Goal: Task Accomplishment & Management: Manage account settings

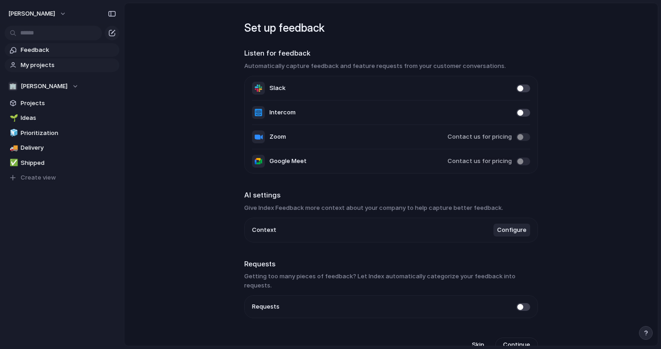
click at [59, 67] on span "My projects" at bounding box center [68, 65] width 95 height 9
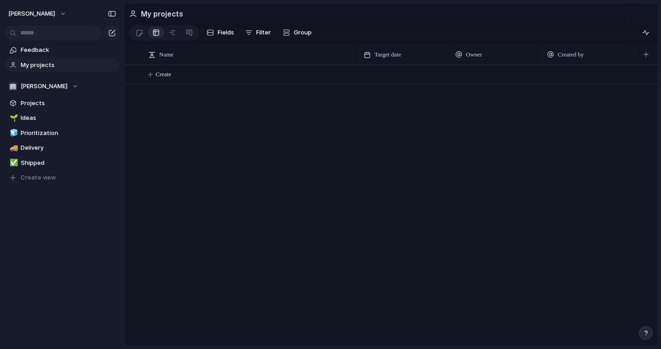
scroll to position [0, 178]
click at [209, 73] on button "Create" at bounding box center [403, 74] width 539 height 19
click at [244, 70] on button "Create" at bounding box center [403, 74] width 539 height 19
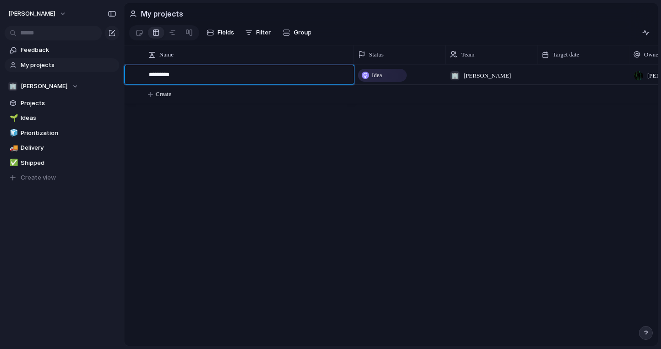
type textarea "**********"
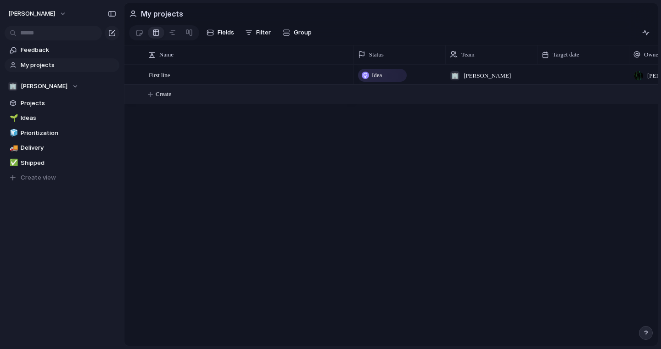
scroll to position [0, 72]
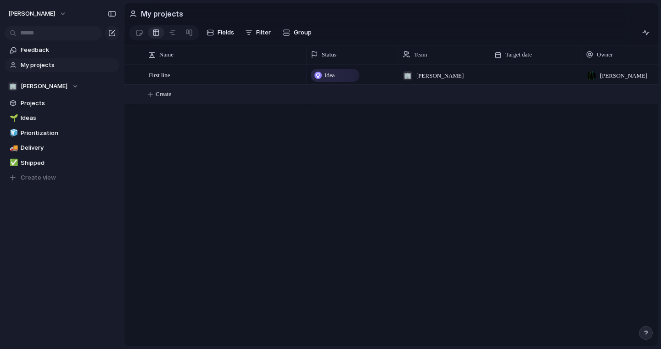
drag, startPoint x: 353, startPoint y: 55, endPoint x: 305, endPoint y: 55, distance: 47.3
click at [304, 55] on div at bounding box center [306, 54] width 5 height 19
click at [175, 35] on div at bounding box center [172, 32] width 7 height 15
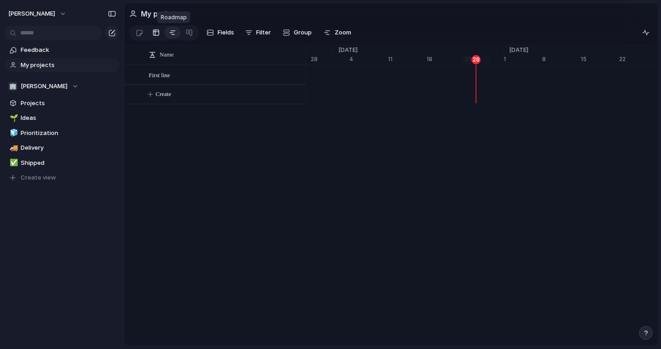
click at [159, 35] on div at bounding box center [155, 32] width 7 height 15
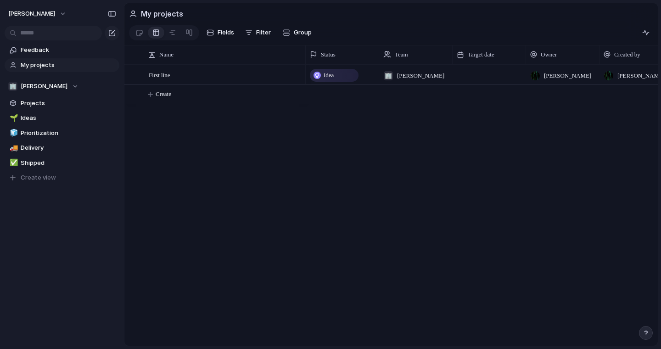
click at [331, 71] on span "Idea" at bounding box center [329, 75] width 10 height 9
click at [480, 167] on div "Idea Planned On track At risk Off track Paused Canceled Done" at bounding box center [330, 174] width 661 height 349
click at [341, 72] on div "Idea" at bounding box center [334, 75] width 47 height 11
click at [341, 72] on div "Idea Planned On track At risk Off track Paused Canceled Done" at bounding box center [330, 174] width 661 height 349
click at [461, 153] on div "Idea 🏢 [PERSON_NAME] [PERSON_NAME]" at bounding box center [482, 205] width 352 height 281
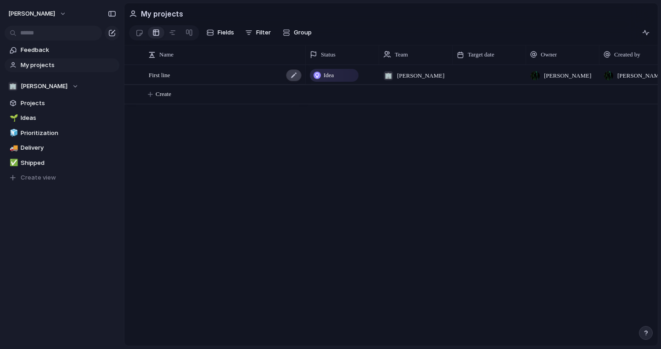
click at [295, 76] on div at bounding box center [294, 75] width 16 height 12
click at [184, 78] on div "First line" at bounding box center [226, 75] width 154 height 19
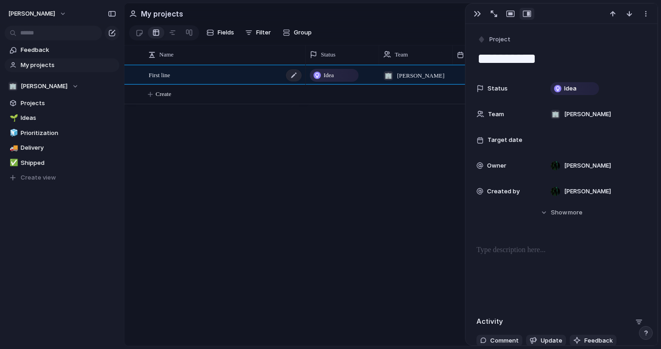
click at [206, 74] on div "First line" at bounding box center [226, 75] width 154 height 19
click at [256, 160] on div "First line Idea 🏢 [PERSON_NAME] [PERSON_NAME] Create" at bounding box center [390, 205] width 533 height 281
click at [477, 10] on div "button" at bounding box center [477, 13] width 7 height 7
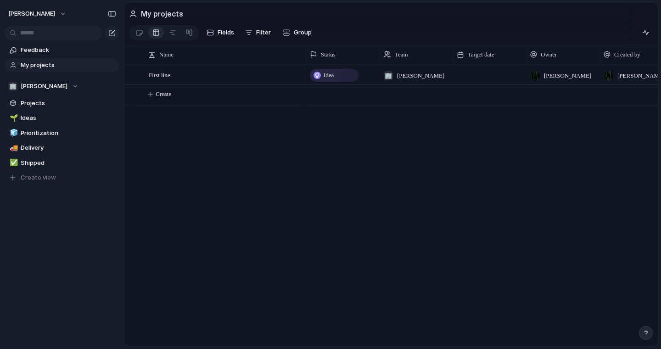
click at [419, 154] on div "Idea 🏢 [PERSON_NAME] [PERSON_NAME]" at bounding box center [482, 205] width 352 height 281
click at [472, 76] on div at bounding box center [489, 74] width 73 height 19
drag, startPoint x: 335, startPoint y: 179, endPoint x: 328, endPoint y: 166, distance: 14.6
click at [246, 74] on div "First line" at bounding box center [226, 75] width 154 height 19
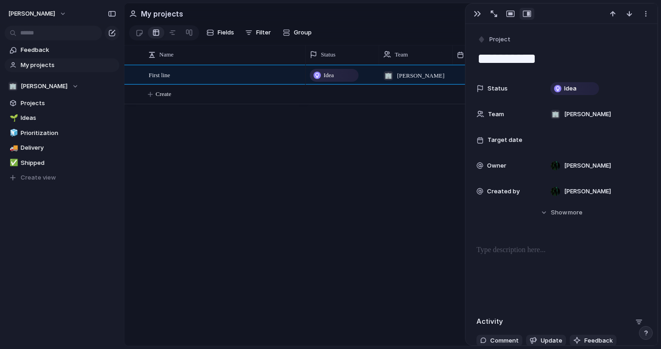
click at [257, 161] on div "First line Idea 🏢 [PERSON_NAME] [PERSON_NAME] Create" at bounding box center [390, 205] width 533 height 281
click at [313, 188] on div "Idea 🏢 [PERSON_NAME] [PERSON_NAME]" at bounding box center [482, 205] width 352 height 281
click at [426, 153] on div "Idea 🏢 [PERSON_NAME] [PERSON_NAME]" at bounding box center [482, 205] width 352 height 281
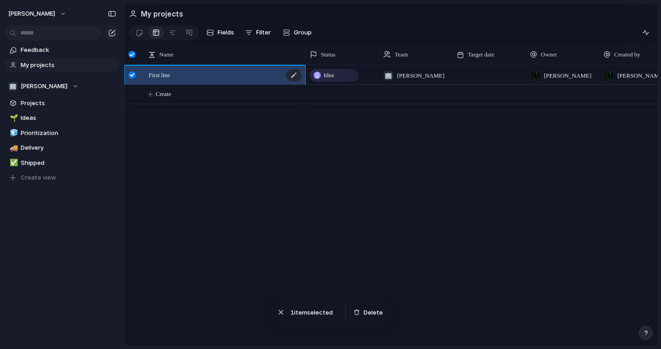
click at [231, 77] on div "First line" at bounding box center [226, 75] width 154 height 19
click at [242, 208] on div "First line Idea 🏢 [PERSON_NAME] [PERSON_NAME] Create" at bounding box center [390, 205] width 533 height 281
click at [216, 72] on div "First line" at bounding box center [226, 75] width 154 height 19
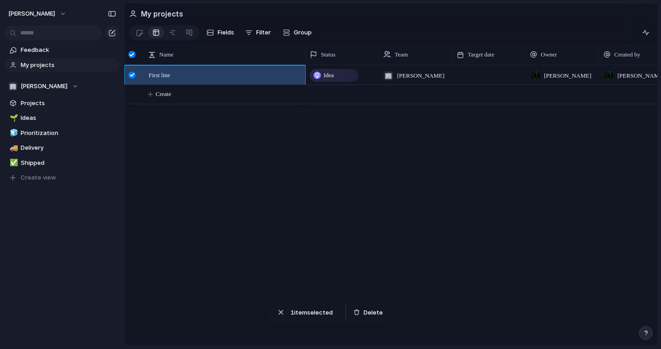
click at [276, 190] on div "First line Idea 🏢 [PERSON_NAME] [PERSON_NAME] Create" at bounding box center [390, 205] width 533 height 281
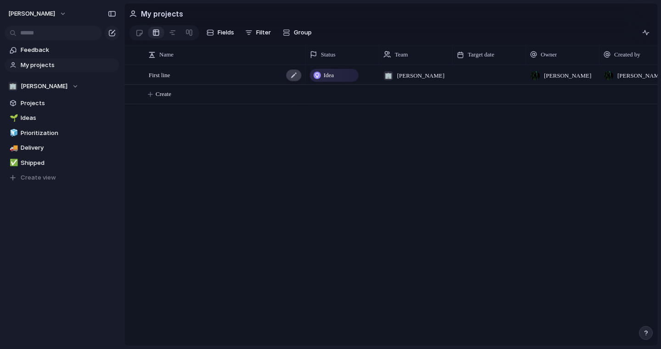
click at [297, 73] on div at bounding box center [294, 75] width 16 height 12
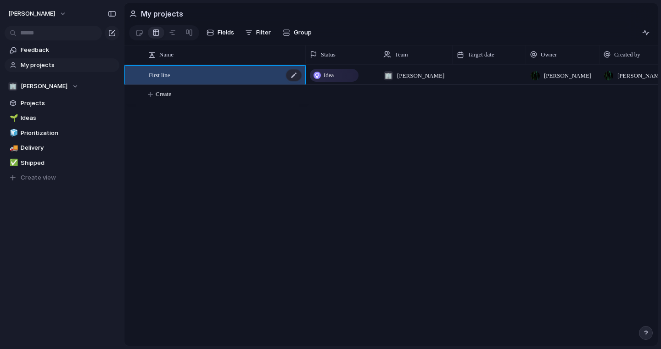
click at [230, 75] on div "First line" at bounding box center [226, 75] width 154 height 19
click at [227, 110] on div "First line Idea 🏢 [PERSON_NAME] [PERSON_NAME] Create" at bounding box center [390, 205] width 533 height 281
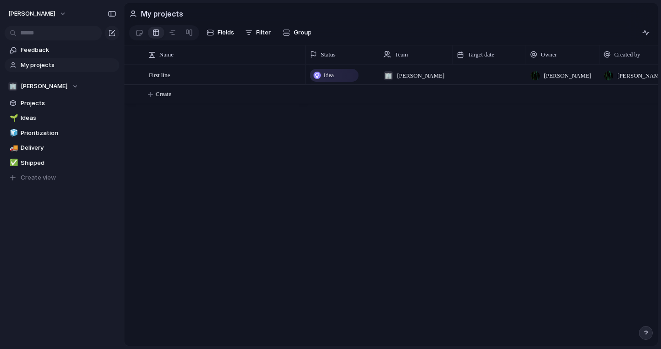
click at [215, 141] on div "First line Idea 🏢 [PERSON_NAME] [PERSON_NAME] Create" at bounding box center [390, 205] width 533 height 281
click at [161, 74] on span "First line" at bounding box center [160, 74] width 22 height 11
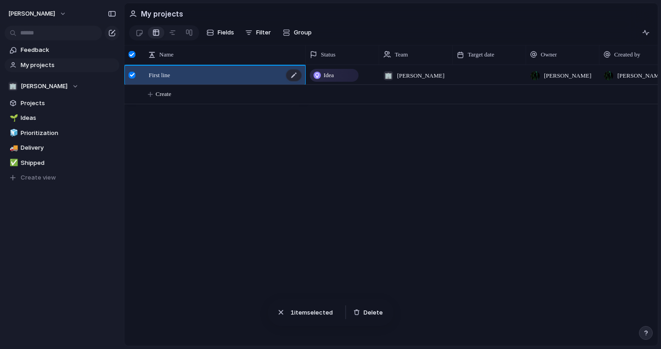
click at [161, 74] on span "First line" at bounding box center [160, 74] width 22 height 11
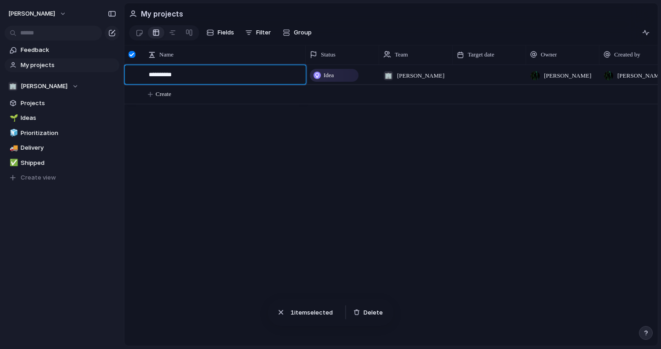
click at [161, 74] on textarea "**********" at bounding box center [224, 75] width 151 height 11
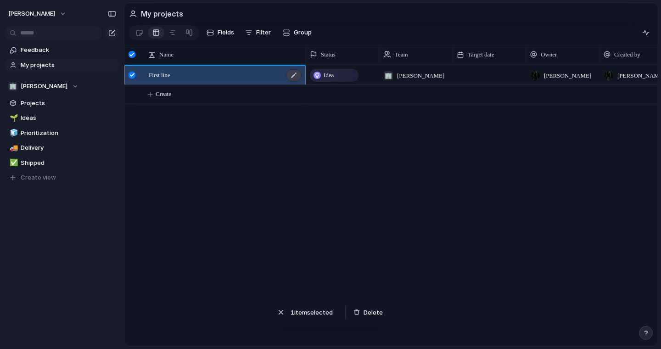
click at [293, 76] on div at bounding box center [294, 75] width 16 height 12
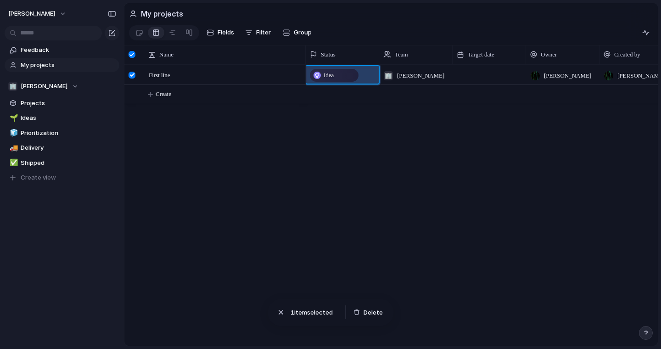
click at [367, 75] on div "Idea" at bounding box center [342, 74] width 73 height 16
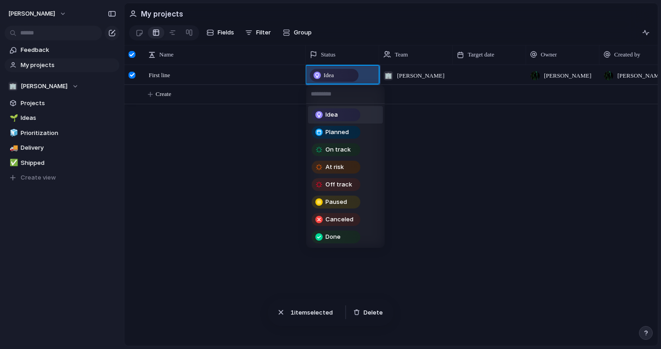
click at [224, 162] on div "Idea Planned On track At risk Off track Paused Canceled Done" at bounding box center [330, 174] width 661 height 349
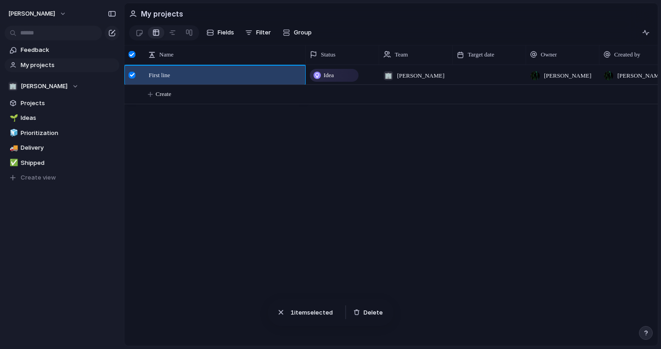
click at [132, 71] on div at bounding box center [133, 78] width 17 height 25
click at [158, 73] on span "First line" at bounding box center [160, 74] width 22 height 11
click at [326, 314] on span "1 item selected" at bounding box center [314, 312] width 47 height 9
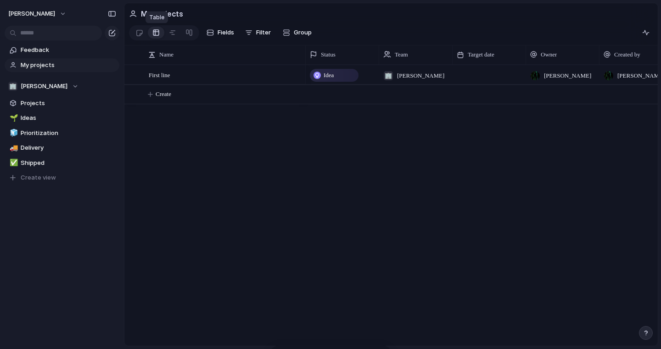
click at [155, 31] on div at bounding box center [155, 32] width 7 height 15
click at [158, 33] on div at bounding box center [155, 32] width 7 height 15
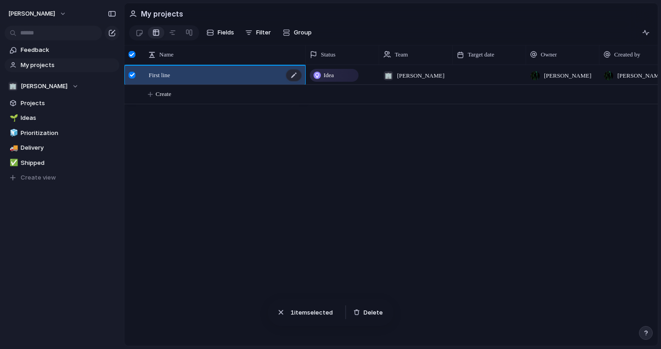
click at [222, 82] on div "First line" at bounding box center [226, 75] width 154 height 19
click at [233, 108] on div "First line Idea 🏢 [PERSON_NAME] [PERSON_NAME] Create" at bounding box center [390, 205] width 533 height 281
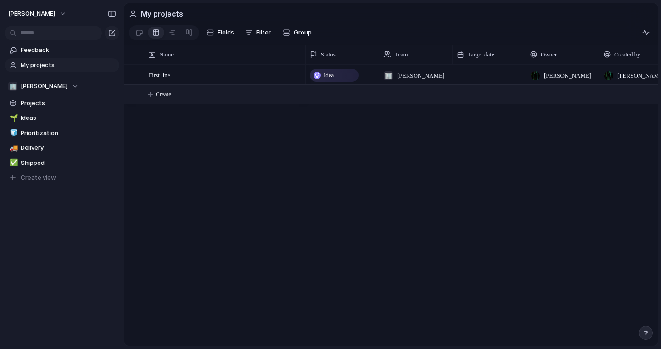
click at [234, 101] on button "Create" at bounding box center [403, 94] width 539 height 19
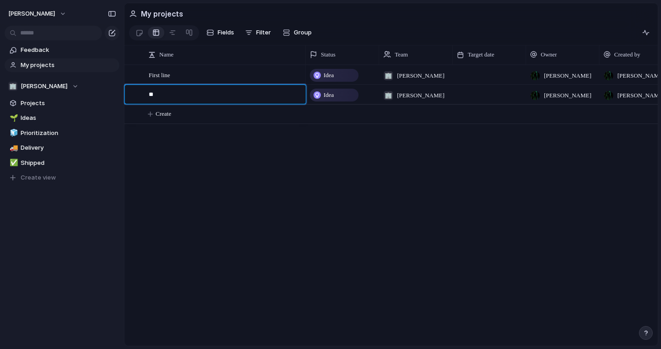
type textarea "*"
type textarea "**********"
click at [240, 92] on div "second line" at bounding box center [226, 94] width 154 height 19
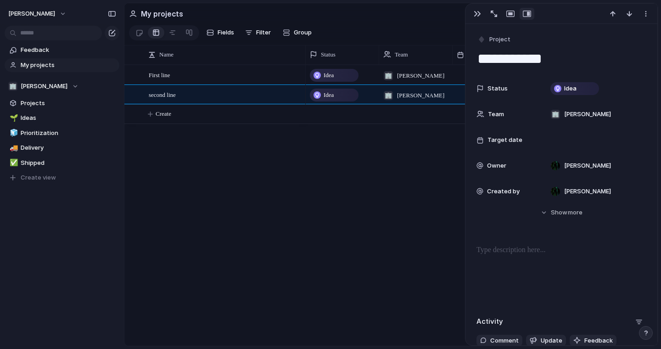
click at [240, 92] on div "second line" at bounding box center [226, 94] width 154 height 19
click at [536, 230] on div "Status Idea Team 🏢 [PERSON_NAME] Target date Owner [PERSON_NAME] Created by [PE…" at bounding box center [562, 156] width 170 height 154
click at [536, 257] on div at bounding box center [562, 274] width 170 height 59
click at [477, 16] on div "button" at bounding box center [477, 13] width 7 height 7
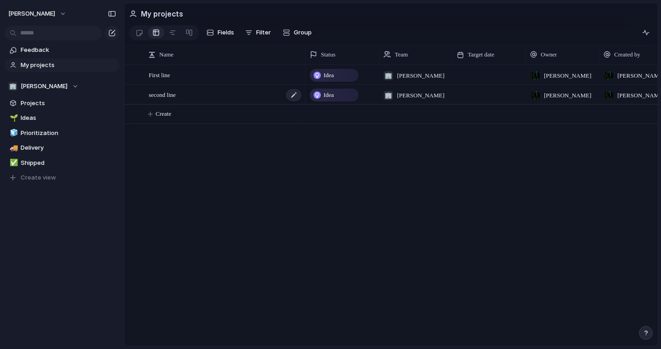
click at [264, 96] on div "second line" at bounding box center [226, 94] width 154 height 19
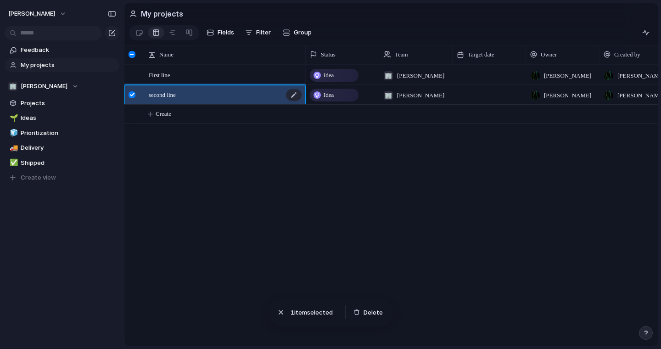
click at [264, 96] on div "second line" at bounding box center [226, 94] width 154 height 19
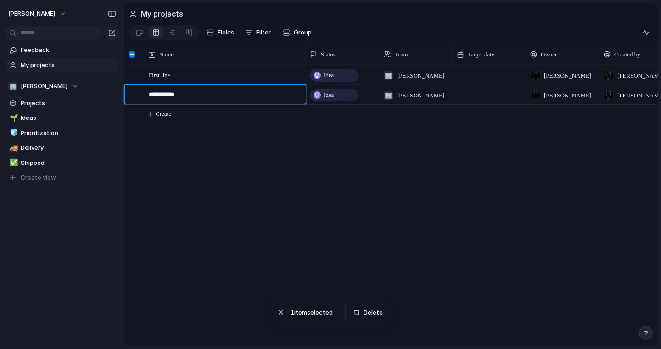
click at [264, 96] on textarea "**********" at bounding box center [224, 95] width 151 height 11
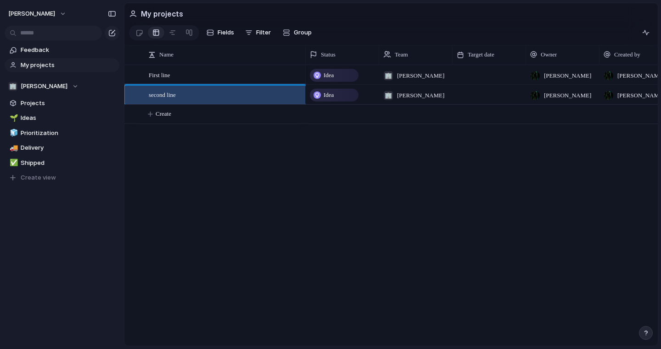
click at [488, 90] on div at bounding box center [489, 94] width 73 height 19
click at [133, 100] on div at bounding box center [133, 97] width 17 height 25
click at [132, 73] on div at bounding box center [132, 75] width 7 height 7
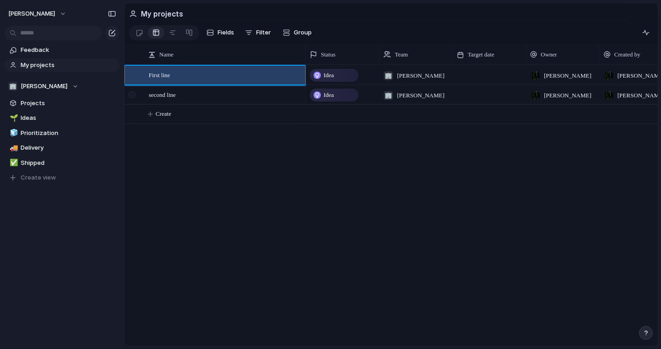
click at [135, 94] on div at bounding box center [132, 94] width 7 height 7
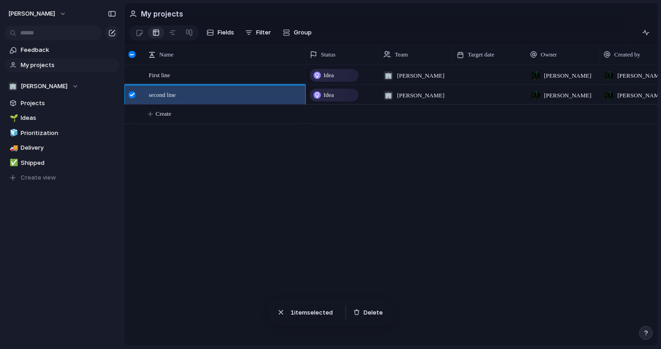
click at [134, 93] on div at bounding box center [132, 94] width 7 height 7
click at [131, 96] on div at bounding box center [132, 94] width 7 height 7
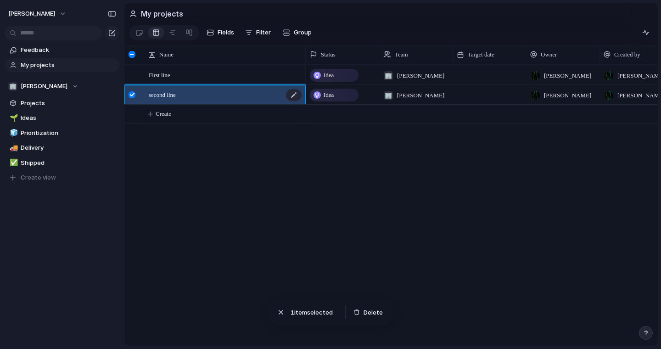
click at [207, 87] on div "second line" at bounding box center [226, 94] width 154 height 19
click at [211, 164] on div "First line second line Idea 🏢 [PERSON_NAME] [PERSON_NAME] Idea 🏢 [PERSON_NAME] …" at bounding box center [390, 205] width 533 height 281
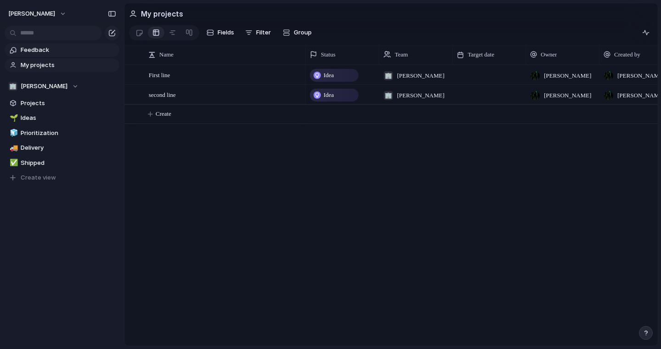
click at [52, 55] on link "Feedback" at bounding box center [62, 50] width 115 height 14
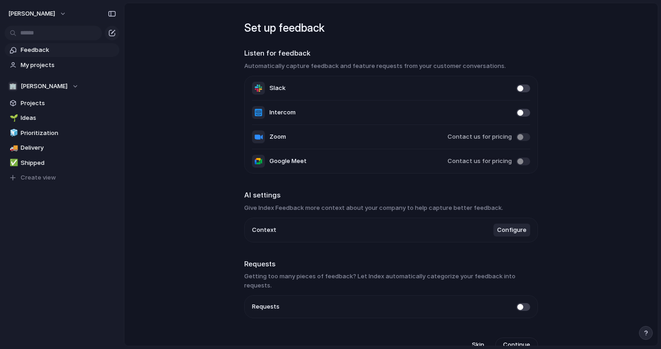
click at [55, 72] on section "🏢 Julian Projects 🌱 Ideas 🧊 Prioritization 🚚 Delivery ✅ Shipped To pick up a dr…" at bounding box center [62, 128] width 124 height 113
click at [57, 69] on span "My projects" at bounding box center [68, 65] width 95 height 9
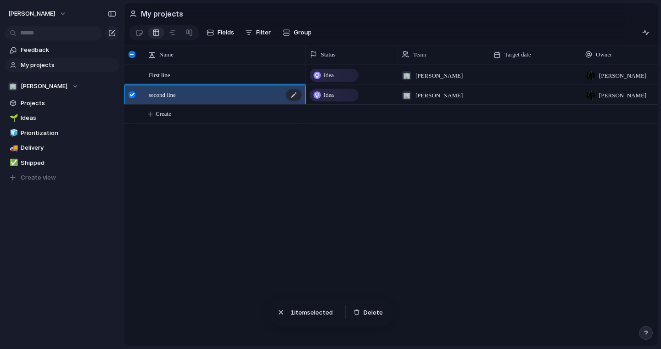
click at [270, 92] on div "second line" at bounding box center [226, 94] width 154 height 19
click at [252, 67] on div "First line" at bounding box center [226, 75] width 154 height 19
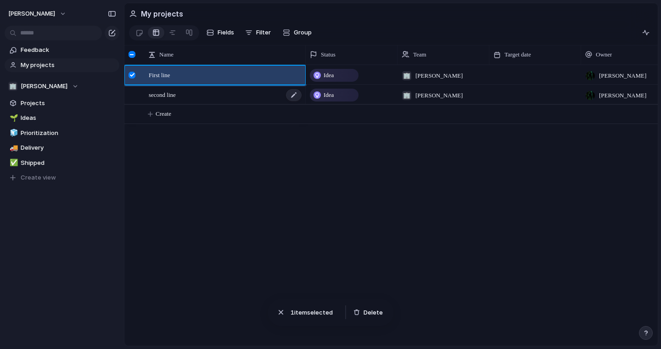
click at [241, 91] on div "second line" at bounding box center [226, 94] width 154 height 19
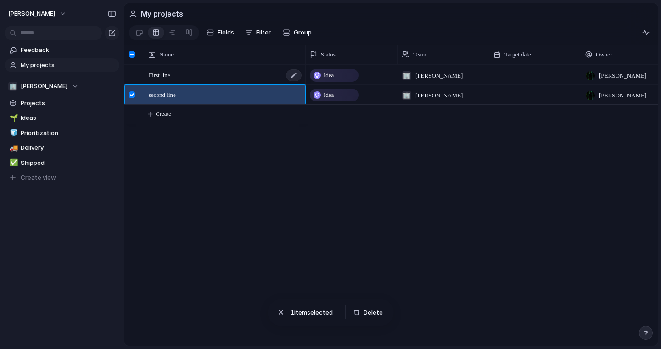
click at [239, 73] on div "First line" at bounding box center [226, 75] width 154 height 19
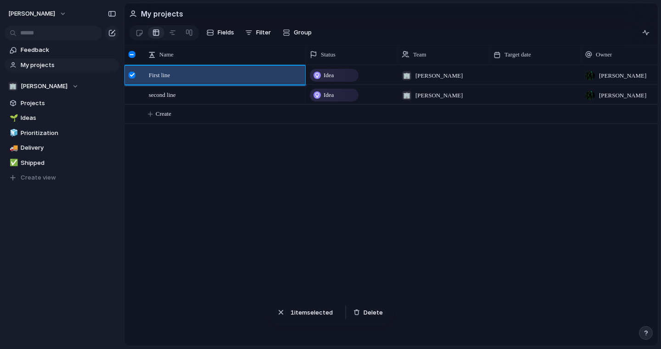
click at [315, 310] on span "1 item selected" at bounding box center [314, 312] width 47 height 9
click at [315, 313] on span "1 item selected" at bounding box center [314, 312] width 47 height 9
click at [358, 313] on div "button" at bounding box center [356, 312] width 6 height 6
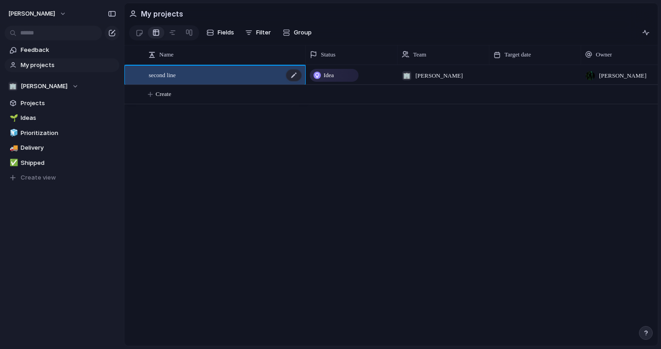
click at [241, 76] on div "second line" at bounding box center [226, 75] width 154 height 19
click at [174, 34] on div at bounding box center [172, 32] width 7 height 15
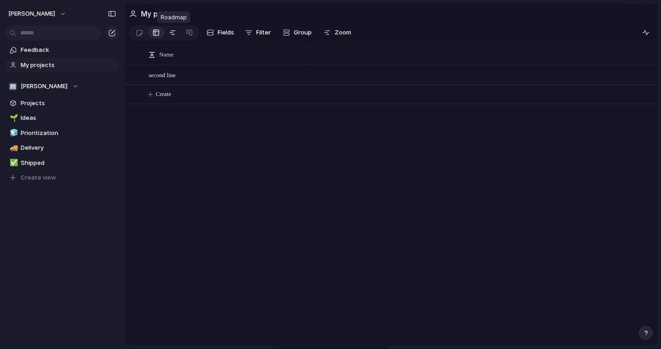
scroll to position [0, 6187]
click at [147, 31] on link at bounding box center [139, 32] width 17 height 15
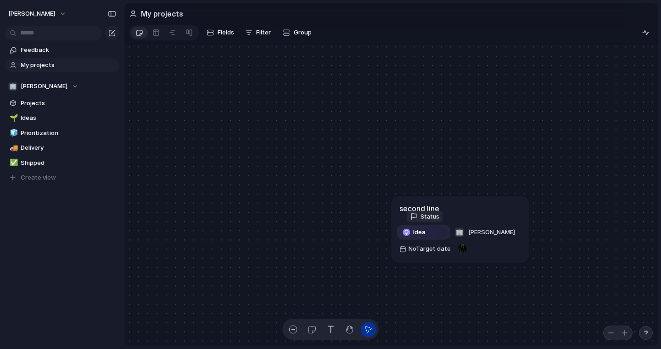
click at [422, 227] on div "Idea" at bounding box center [423, 231] width 47 height 11
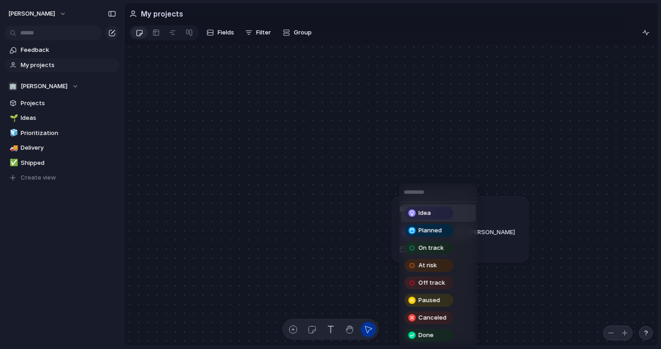
click at [473, 137] on div "Idea Planned On track At risk Off track Paused Canceled Done" at bounding box center [330, 174] width 661 height 349
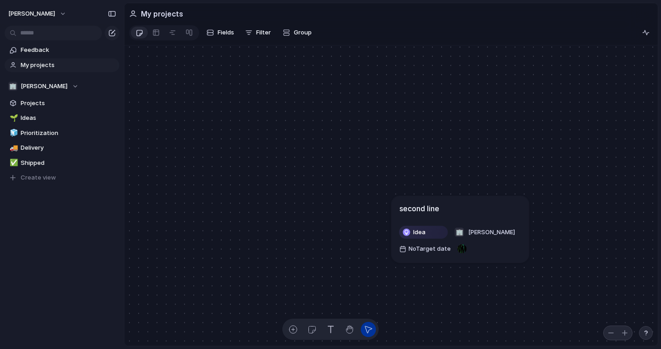
click at [489, 236] on div "Idea 🏢 [PERSON_NAME] No Target date" at bounding box center [460, 239] width 122 height 31
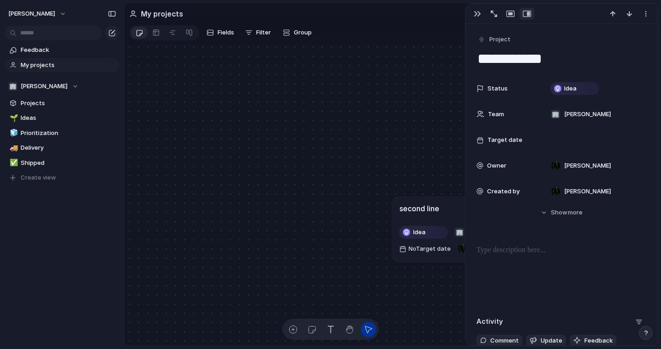
click at [433, 201] on article "second line Idea 🏢 [PERSON_NAME] No Target date" at bounding box center [461, 229] width 138 height 67
click at [454, 205] on div "second line" at bounding box center [460, 207] width 122 height 11
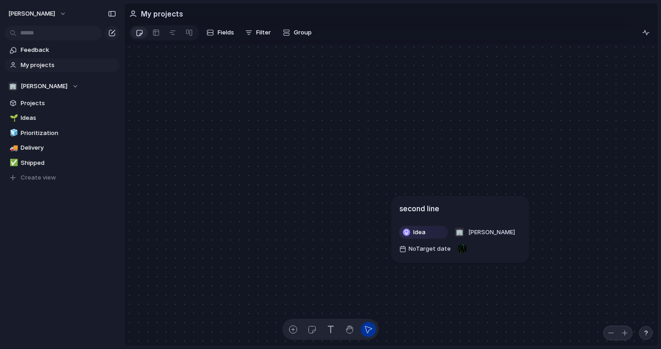
click at [465, 207] on div "second line" at bounding box center [460, 207] width 122 height 11
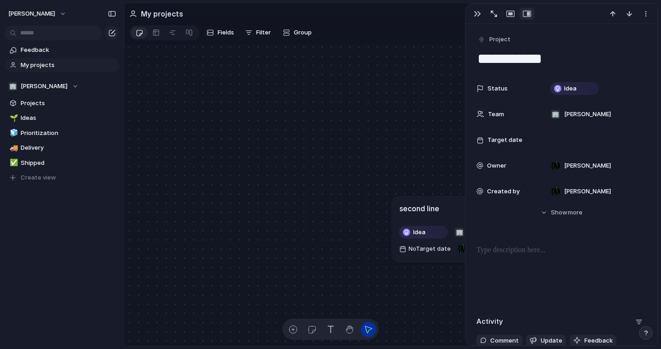
click at [465, 207] on div "**********" at bounding box center [561, 174] width 193 height 342
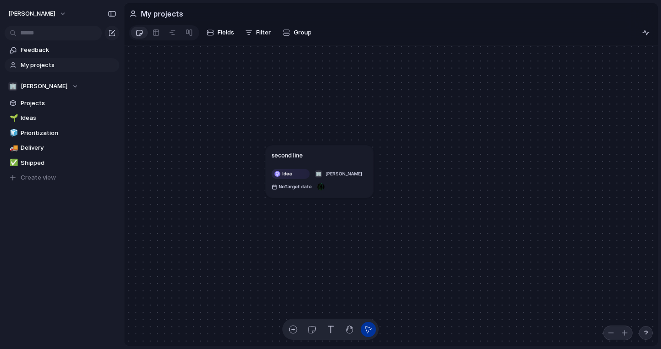
drag, startPoint x: 468, startPoint y: 213, endPoint x: 321, endPoint y: 163, distance: 155.6
click at [321, 163] on article "second line Idea 🏢 [PERSON_NAME] No Target date" at bounding box center [319, 171] width 108 height 52
click at [152, 32] on link at bounding box center [156, 32] width 17 height 15
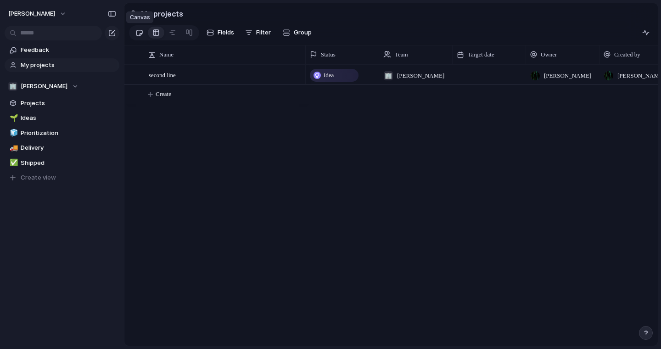
click at [141, 33] on div at bounding box center [139, 32] width 8 height 15
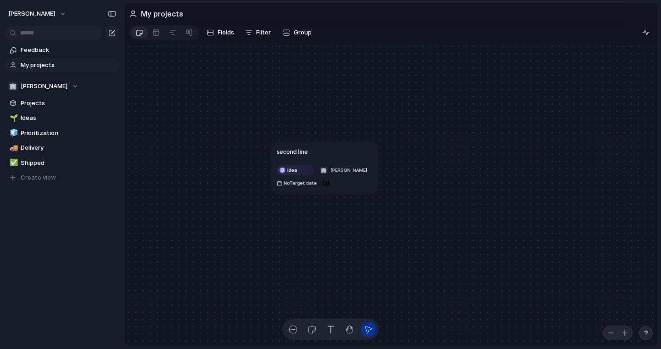
drag, startPoint x: 315, startPoint y: 158, endPoint x: 353, endPoint y: 158, distance: 37.2
click at [353, 158] on article "second line Idea 🏢 [PERSON_NAME] No Target date" at bounding box center [324, 167] width 108 height 52
click at [161, 35] on link at bounding box center [156, 32] width 17 height 15
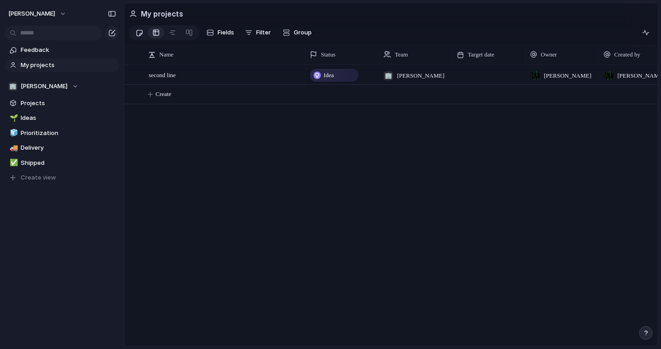
click at [140, 28] on div at bounding box center [139, 32] width 8 height 15
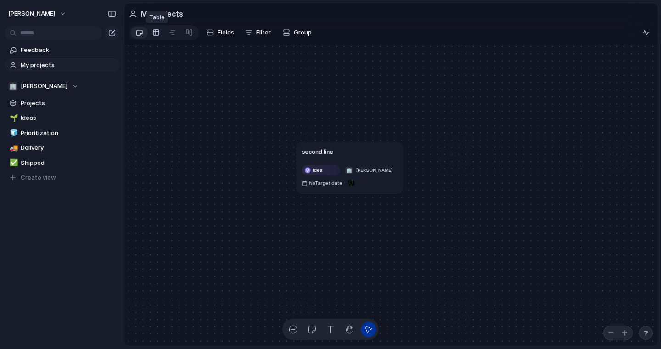
click at [156, 37] on div at bounding box center [155, 32] width 7 height 15
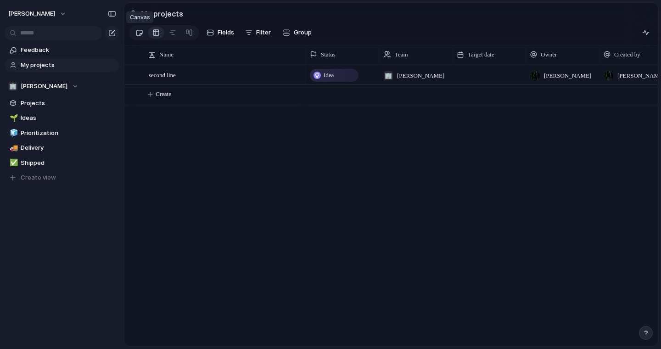
click at [138, 33] on div at bounding box center [139, 32] width 8 height 15
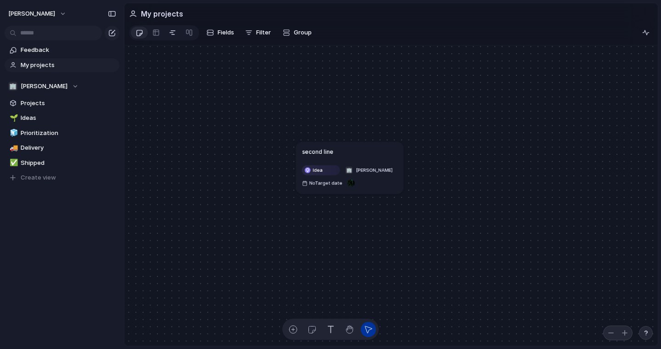
click at [167, 34] on link at bounding box center [172, 32] width 17 height 15
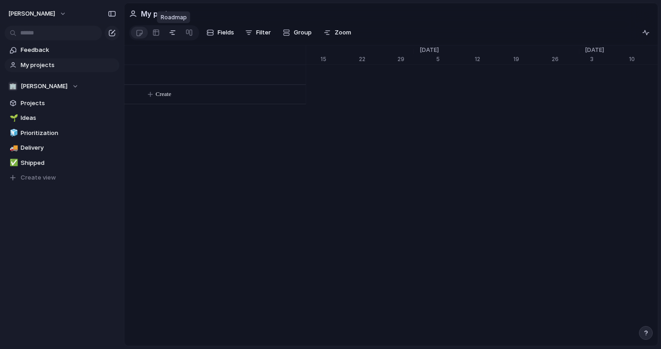
scroll to position [0, 63]
click at [190, 34] on div at bounding box center [188, 32] width 7 height 15
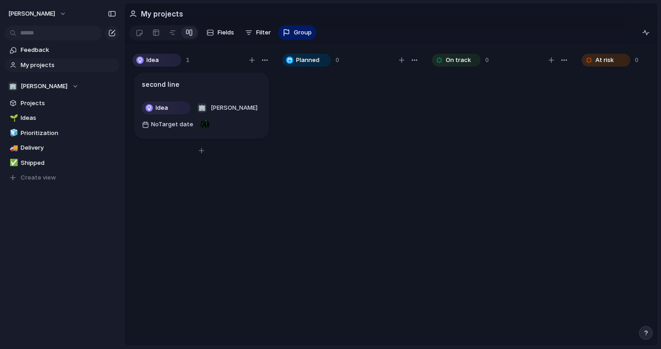
click at [217, 84] on div "second line" at bounding box center [201, 84] width 119 height 10
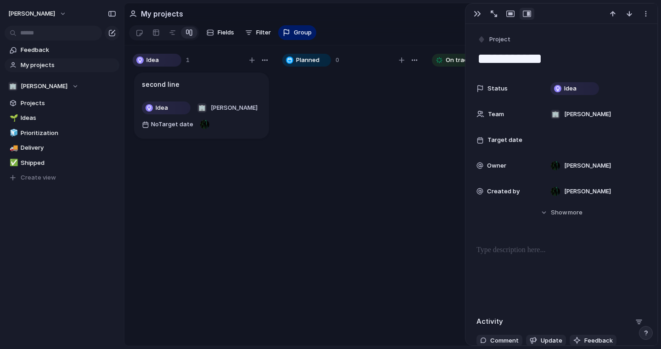
drag, startPoint x: 239, startPoint y: 67, endPoint x: 297, endPoint y: 348, distance: 287.9
click at [293, 348] on div "**********" at bounding box center [392, 174] width 537 height 349
click at [363, 145] on div at bounding box center [351, 212] width 138 height 283
click at [306, 222] on div at bounding box center [351, 212] width 138 height 283
click at [476, 16] on div "button" at bounding box center [477, 13] width 7 height 7
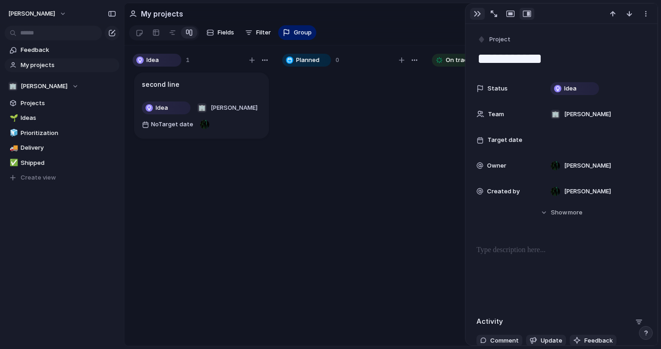
click at [478, 12] on div "button" at bounding box center [477, 13] width 7 height 7
